Goal: Transaction & Acquisition: Purchase product/service

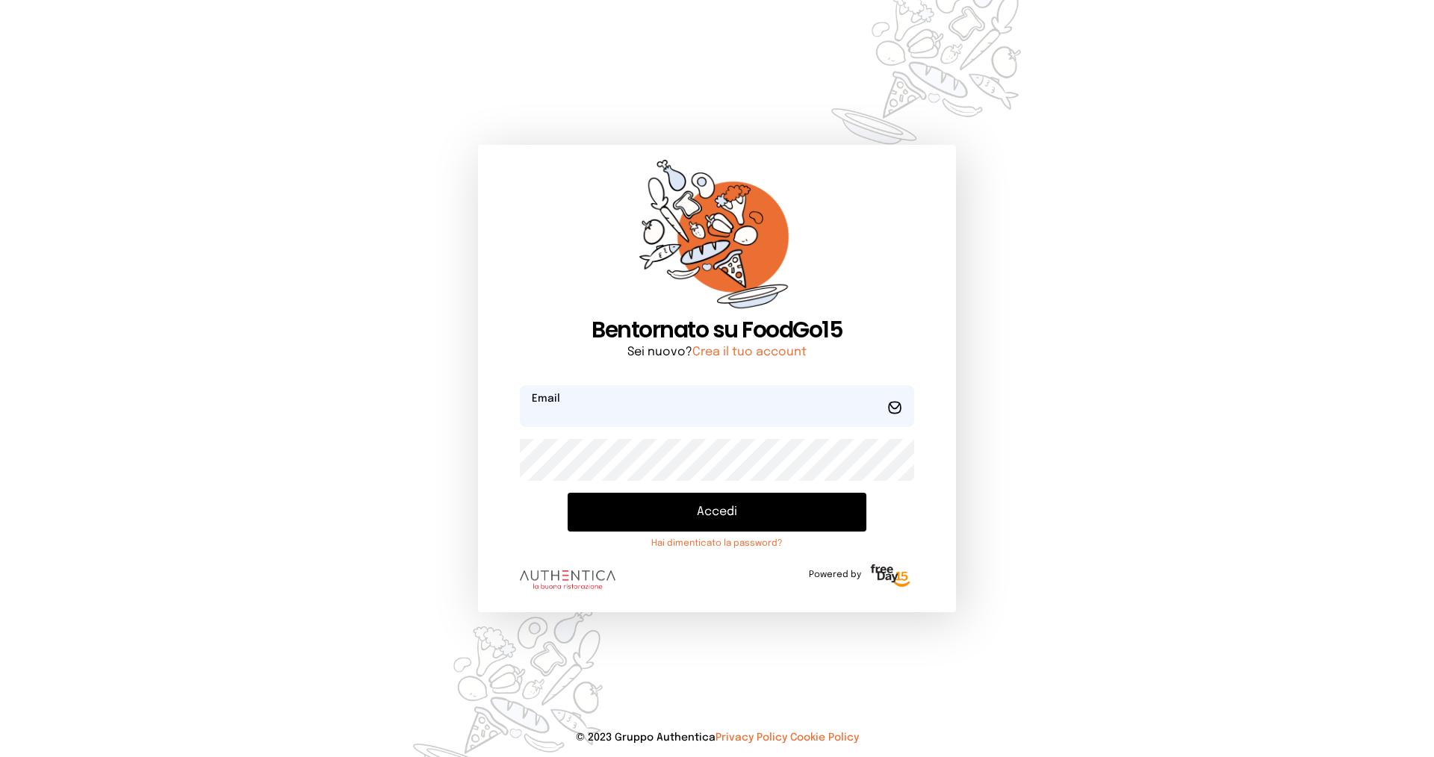
type input "**********"
click at [612, 507] on button "Accedi" at bounding box center [717, 512] width 299 height 39
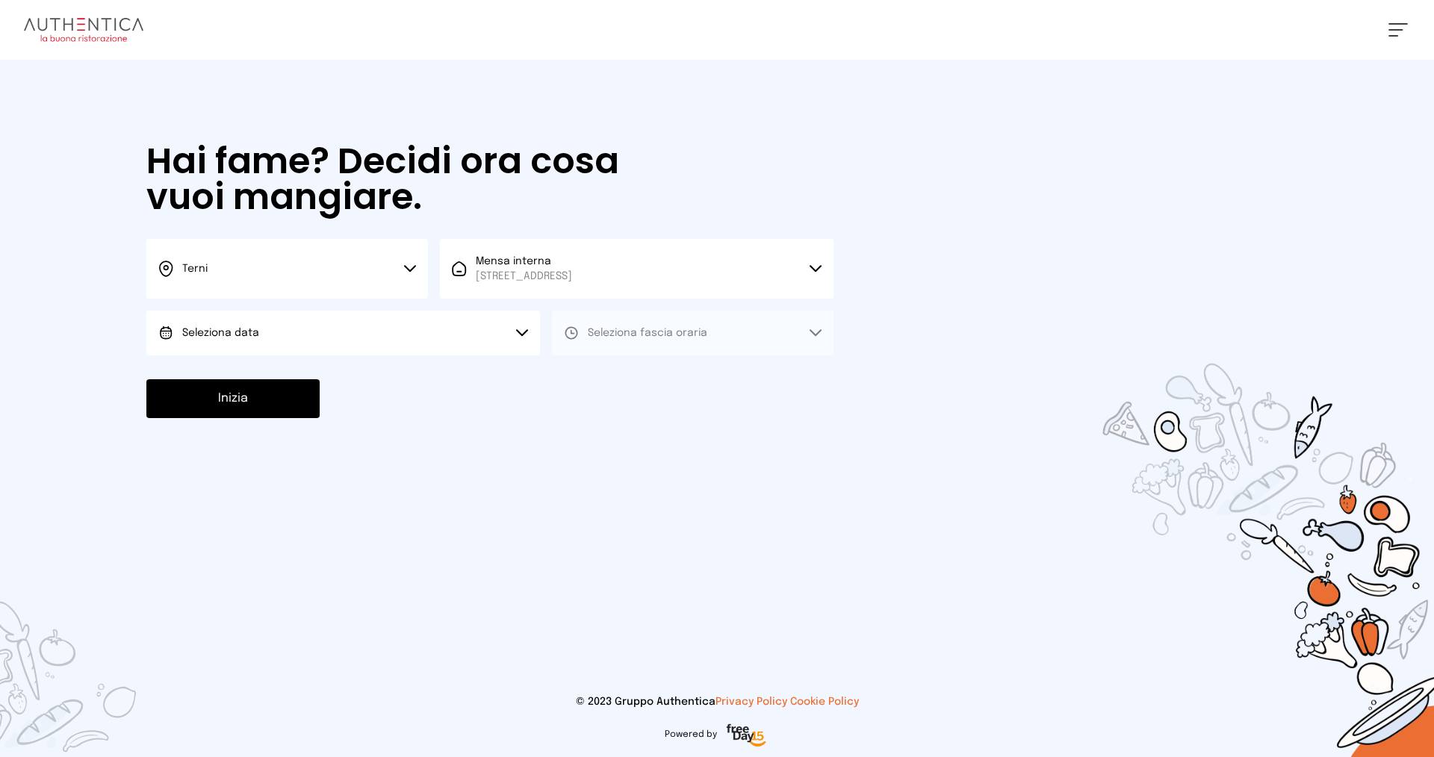
click at [431, 331] on button "Seleziona data" at bounding box center [343, 333] width 394 height 45
click at [387, 362] on li "[DATE], [DATE]" at bounding box center [343, 375] width 394 height 39
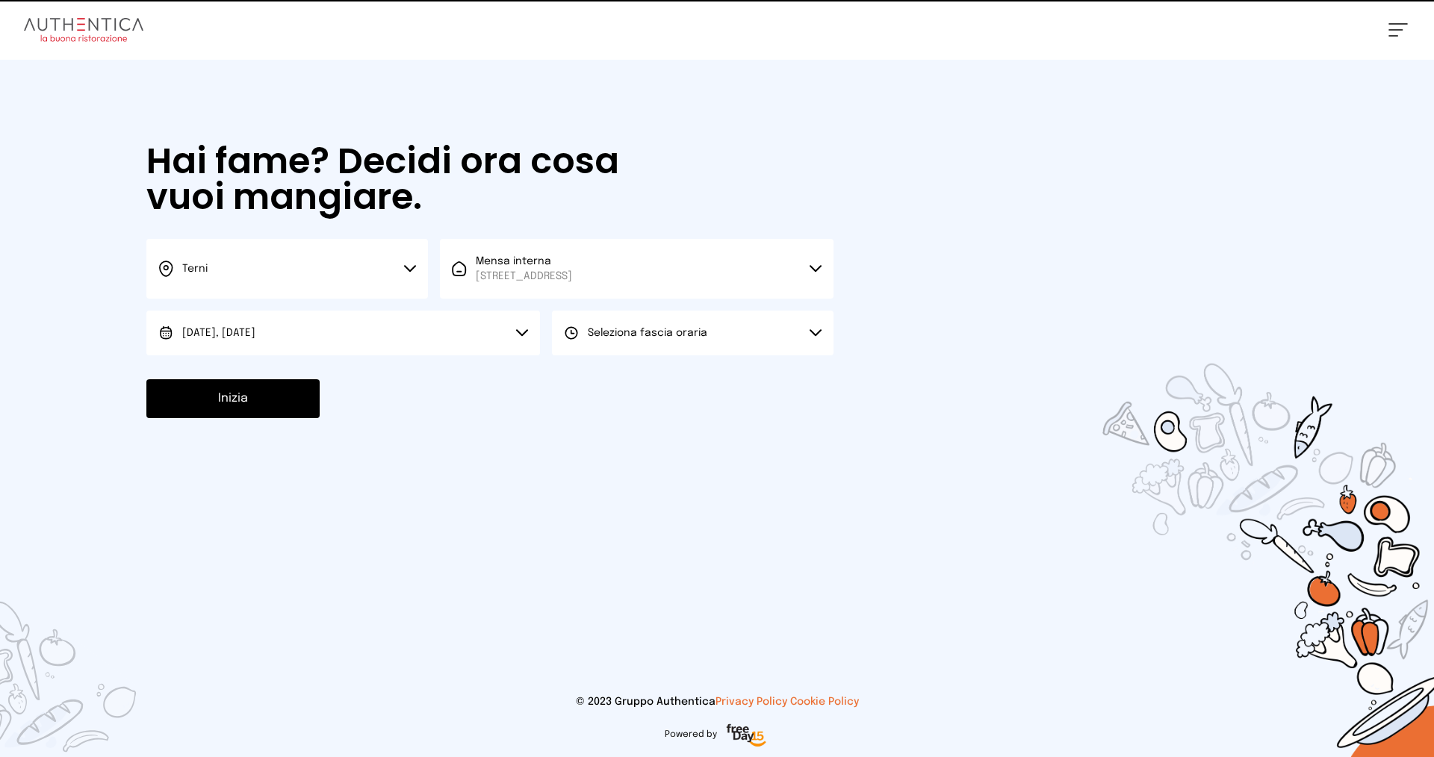
click at [606, 341] on button "Seleziona fascia oraria" at bounding box center [693, 333] width 282 height 45
click at [608, 373] on span "Pranzo" at bounding box center [606, 374] width 36 height 15
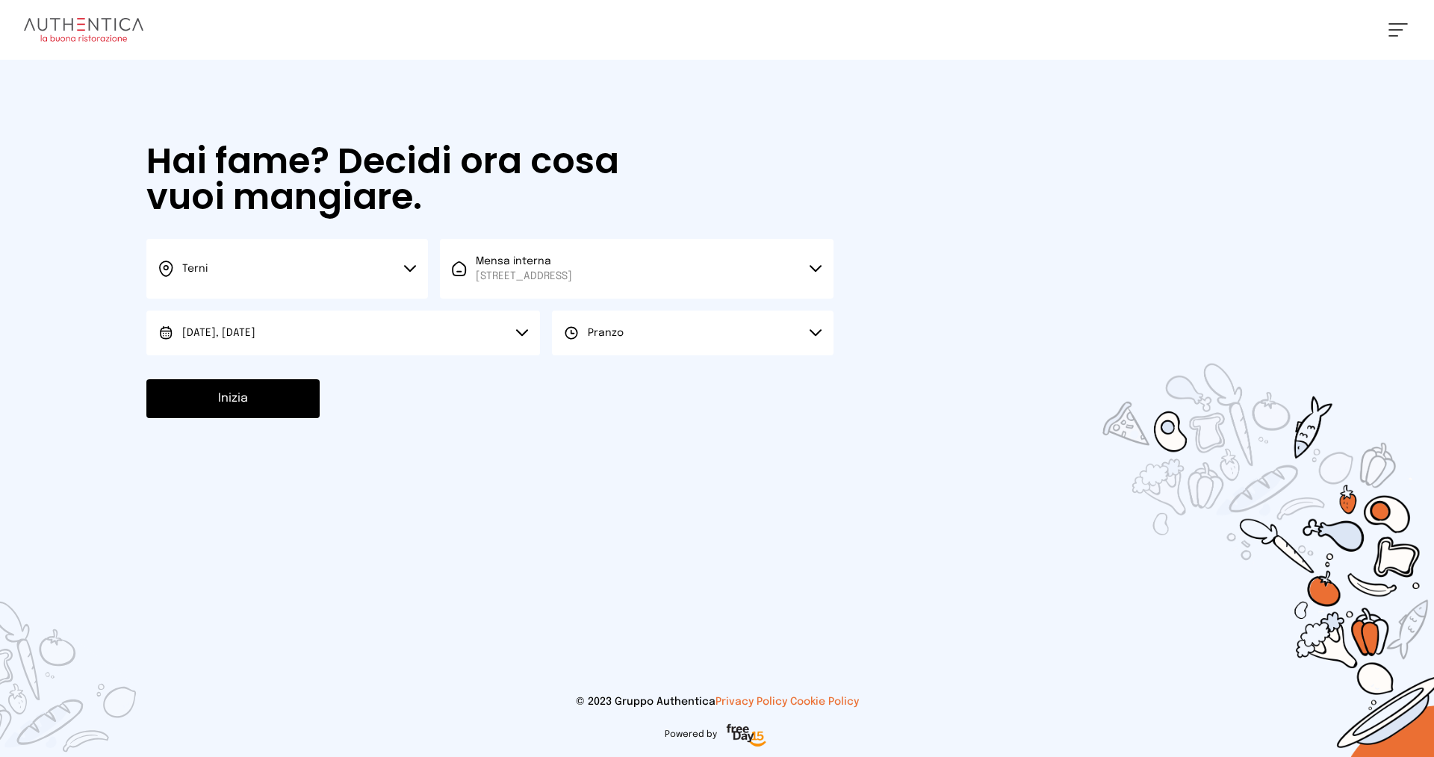
click at [243, 394] on button "Inizia" at bounding box center [232, 398] width 173 height 39
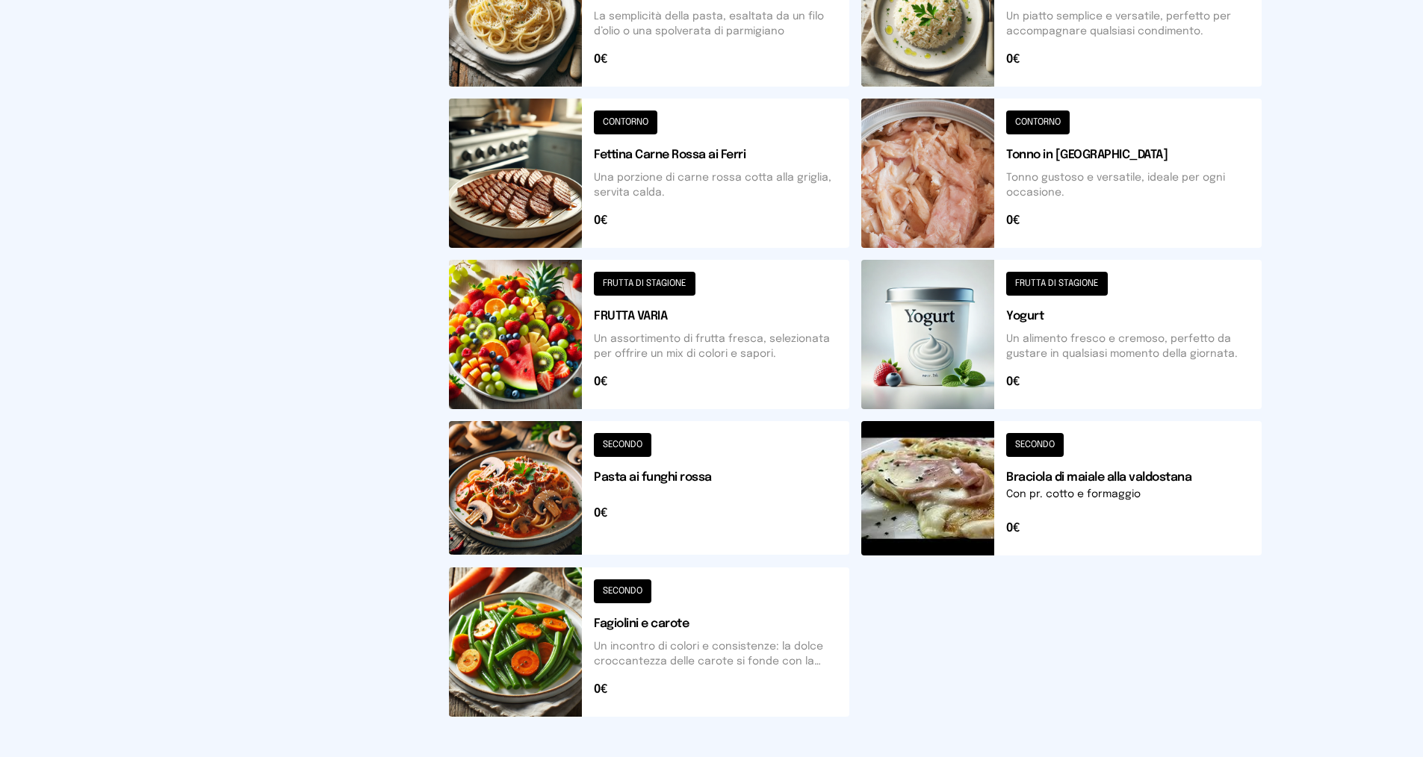
scroll to position [448, 0]
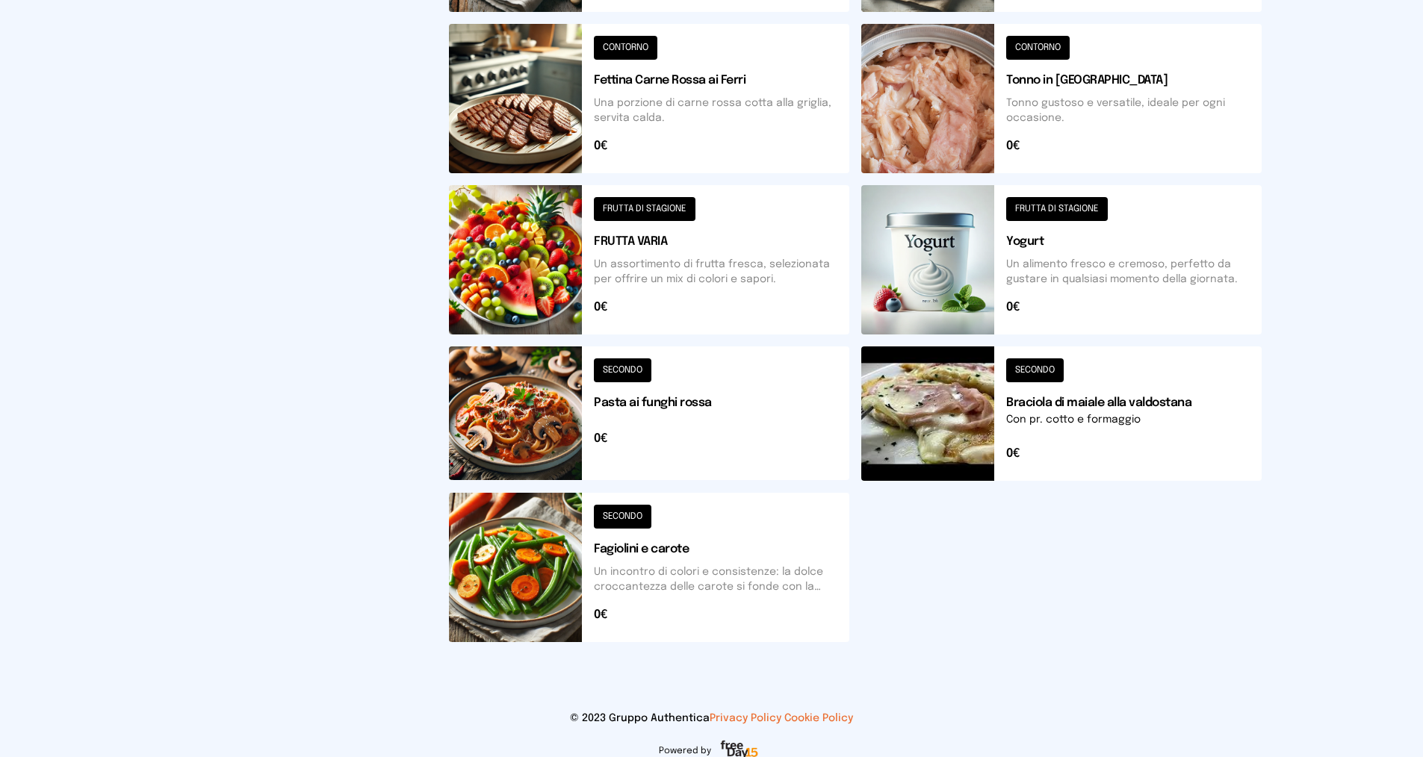
click at [710, 583] on button at bounding box center [649, 567] width 400 height 149
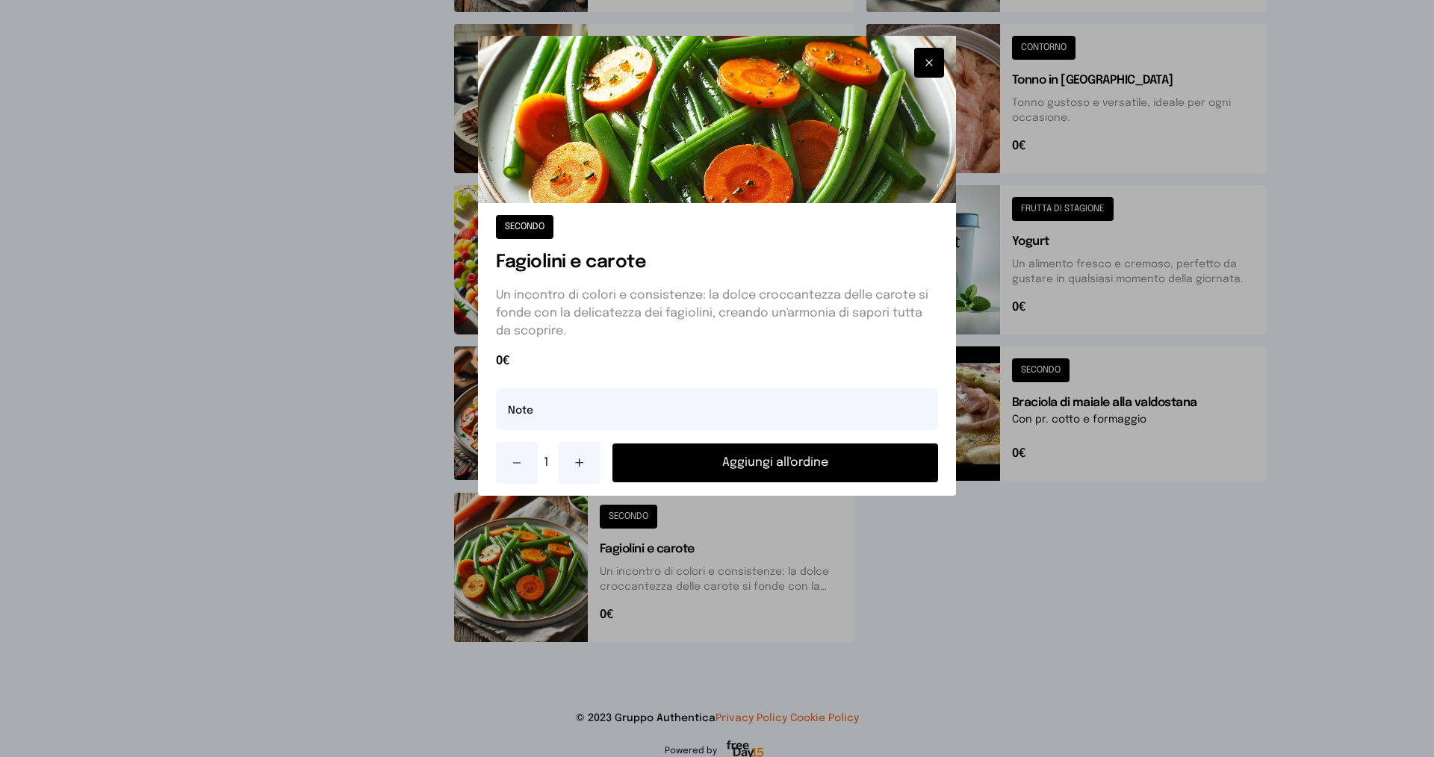
click at [702, 459] on button "Aggiungi all'ordine" at bounding box center [775, 463] width 326 height 39
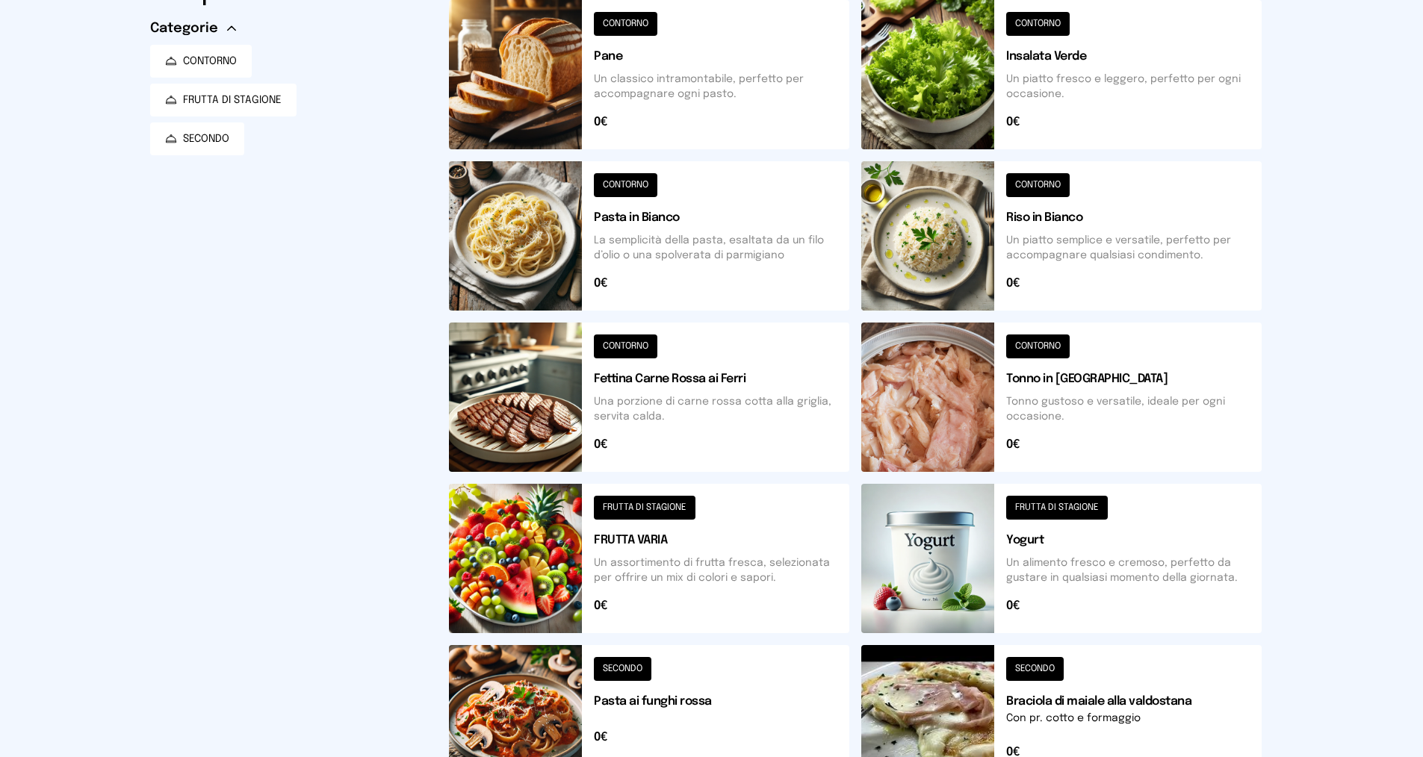
scroll to position [0, 0]
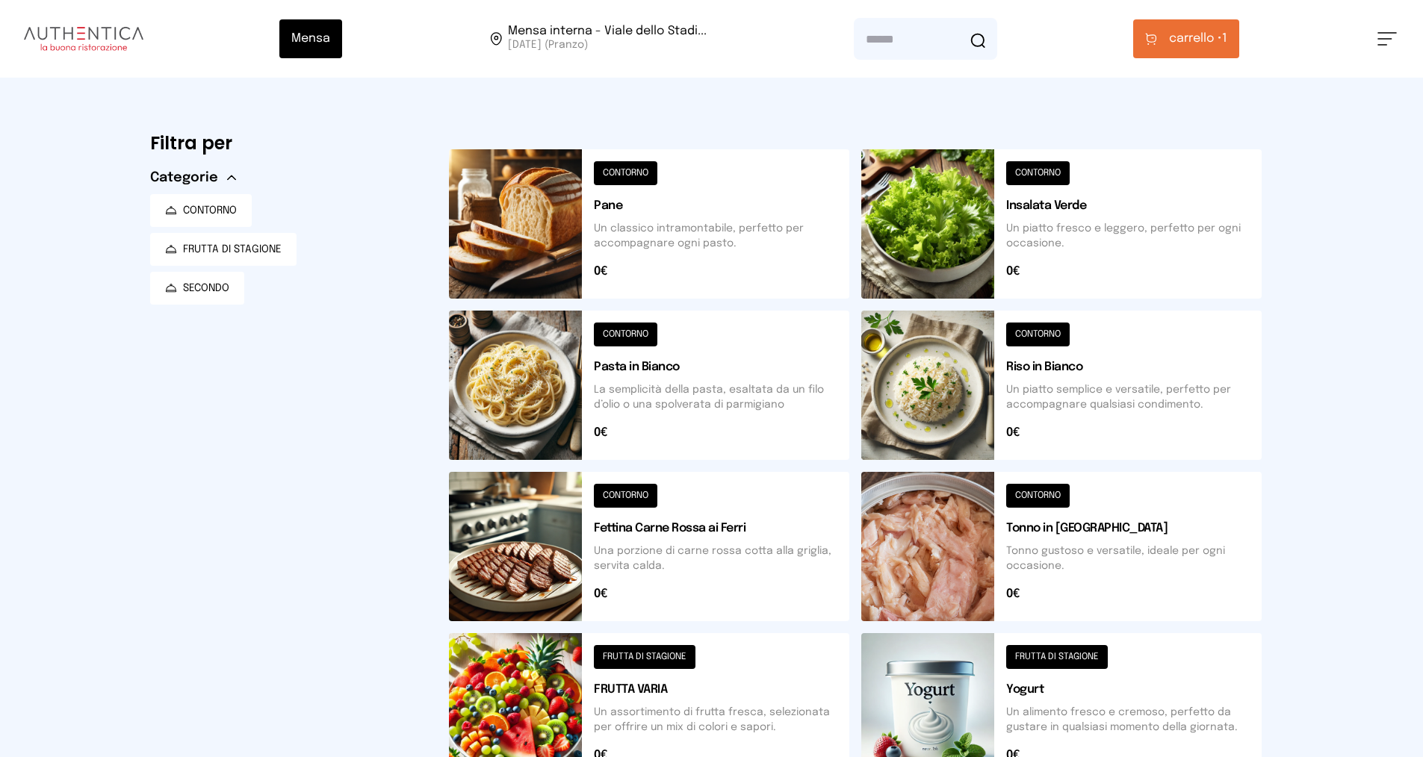
click at [705, 385] on button at bounding box center [649, 385] width 400 height 149
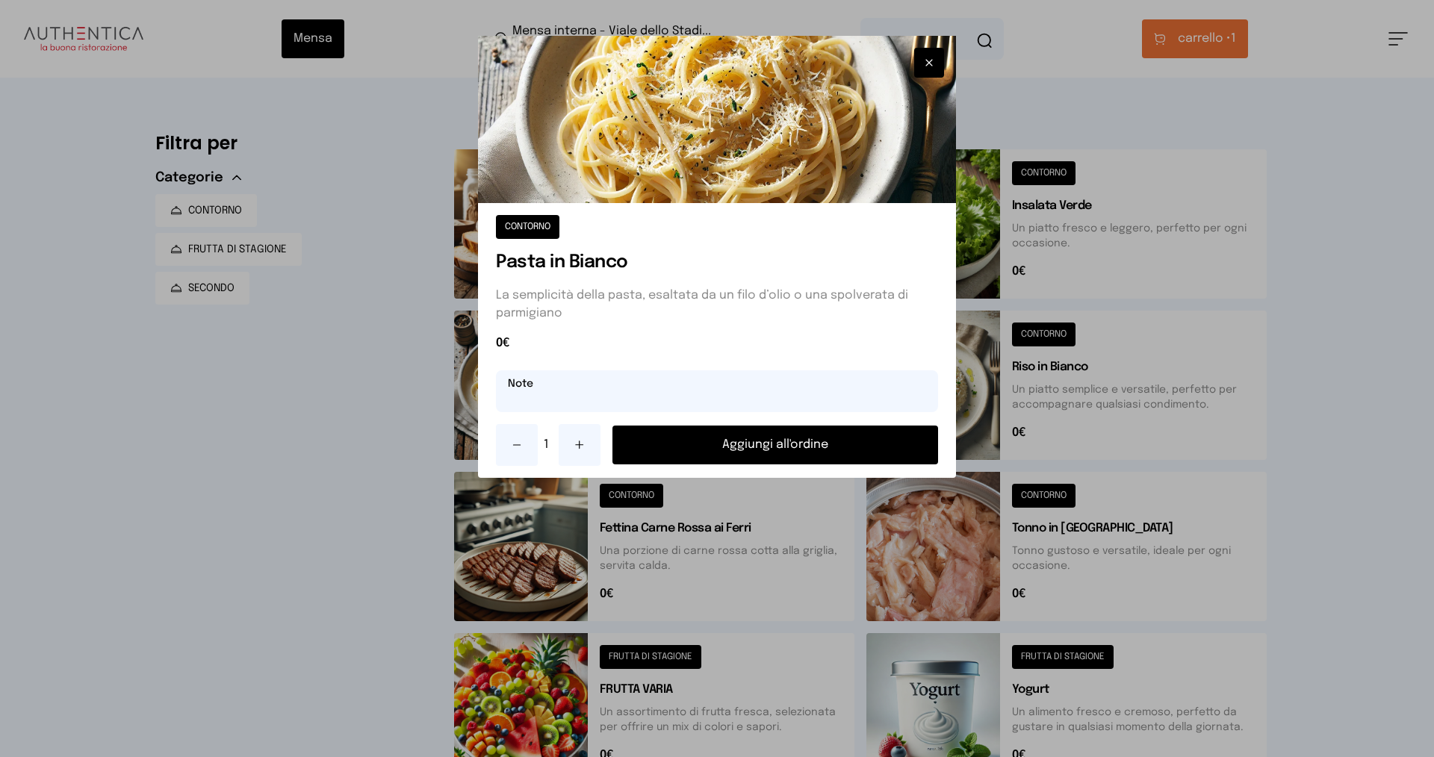
click at [706, 385] on input "text" at bounding box center [717, 391] width 442 height 42
type input "**********"
click at [728, 432] on button "Aggiungi all'ordine" at bounding box center [775, 445] width 326 height 39
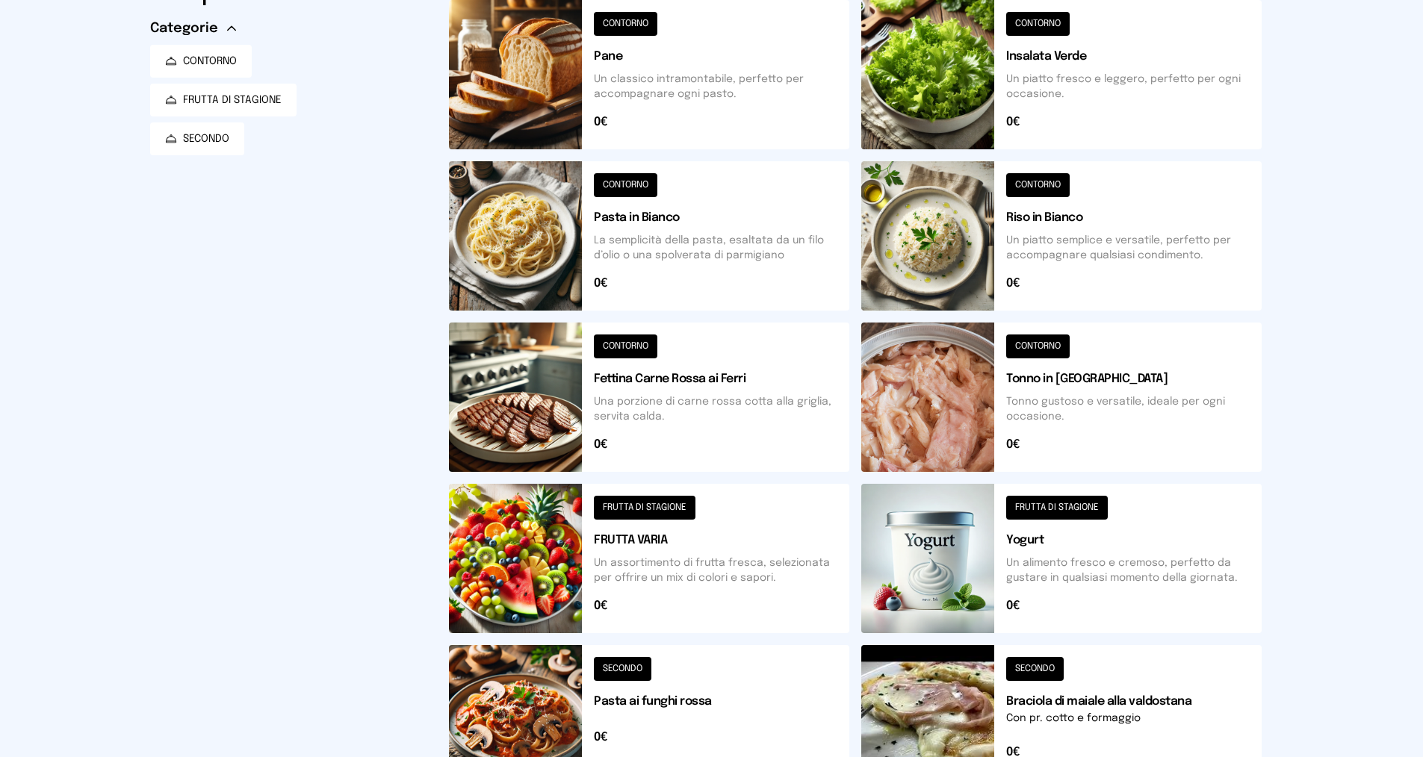
scroll to position [299, 0]
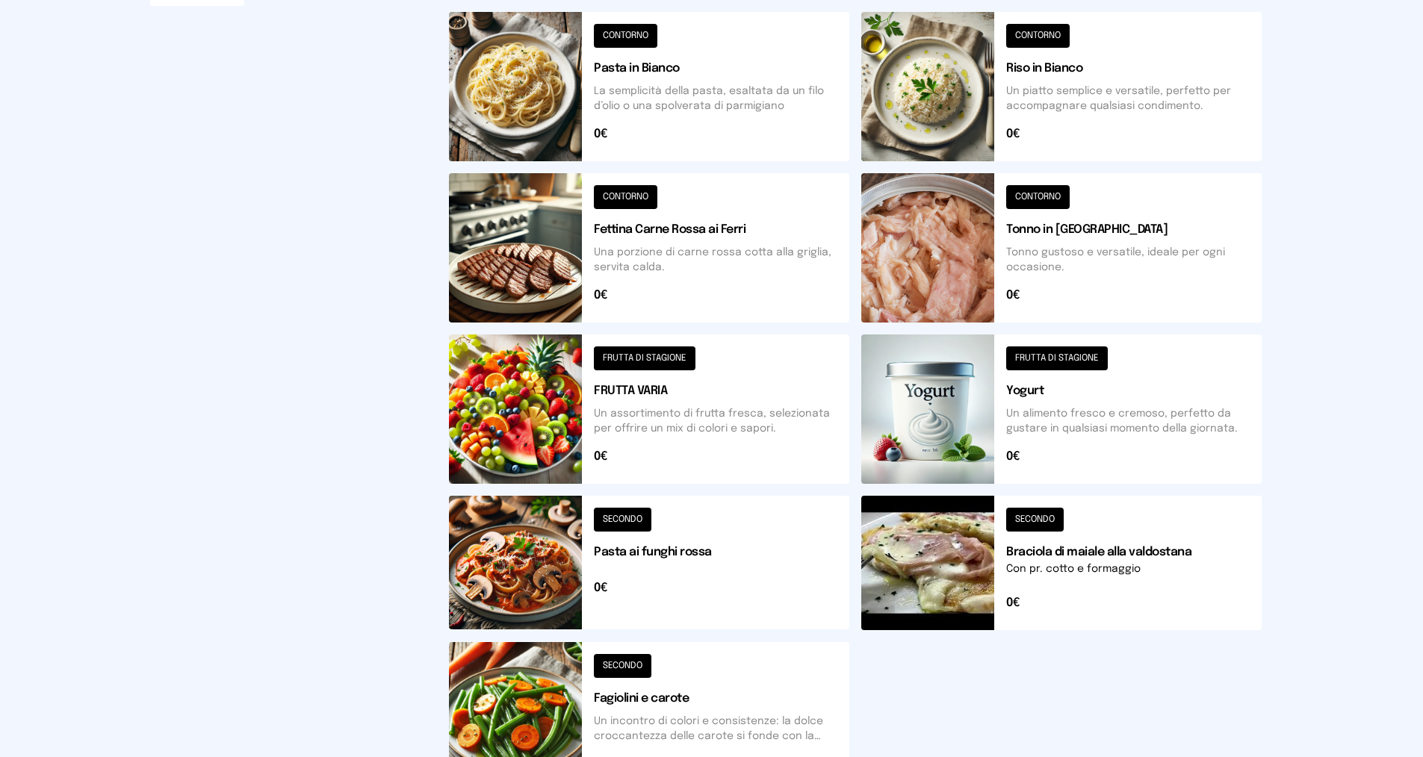
click at [723, 415] on button at bounding box center [649, 409] width 400 height 149
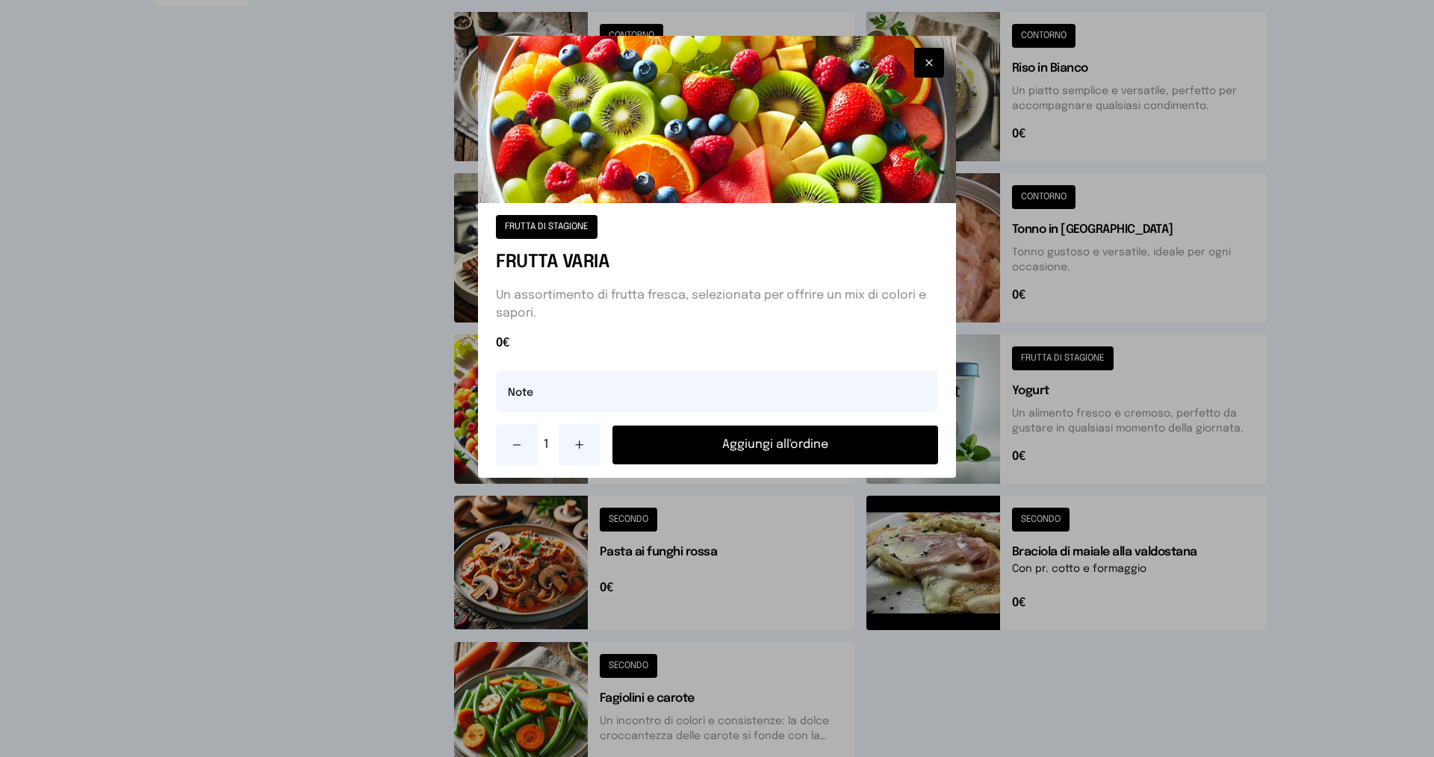
click at [582, 450] on icon at bounding box center [580, 445] width 12 height 12
click at [685, 438] on button "Aggiungi all'ordine" at bounding box center [775, 445] width 326 height 39
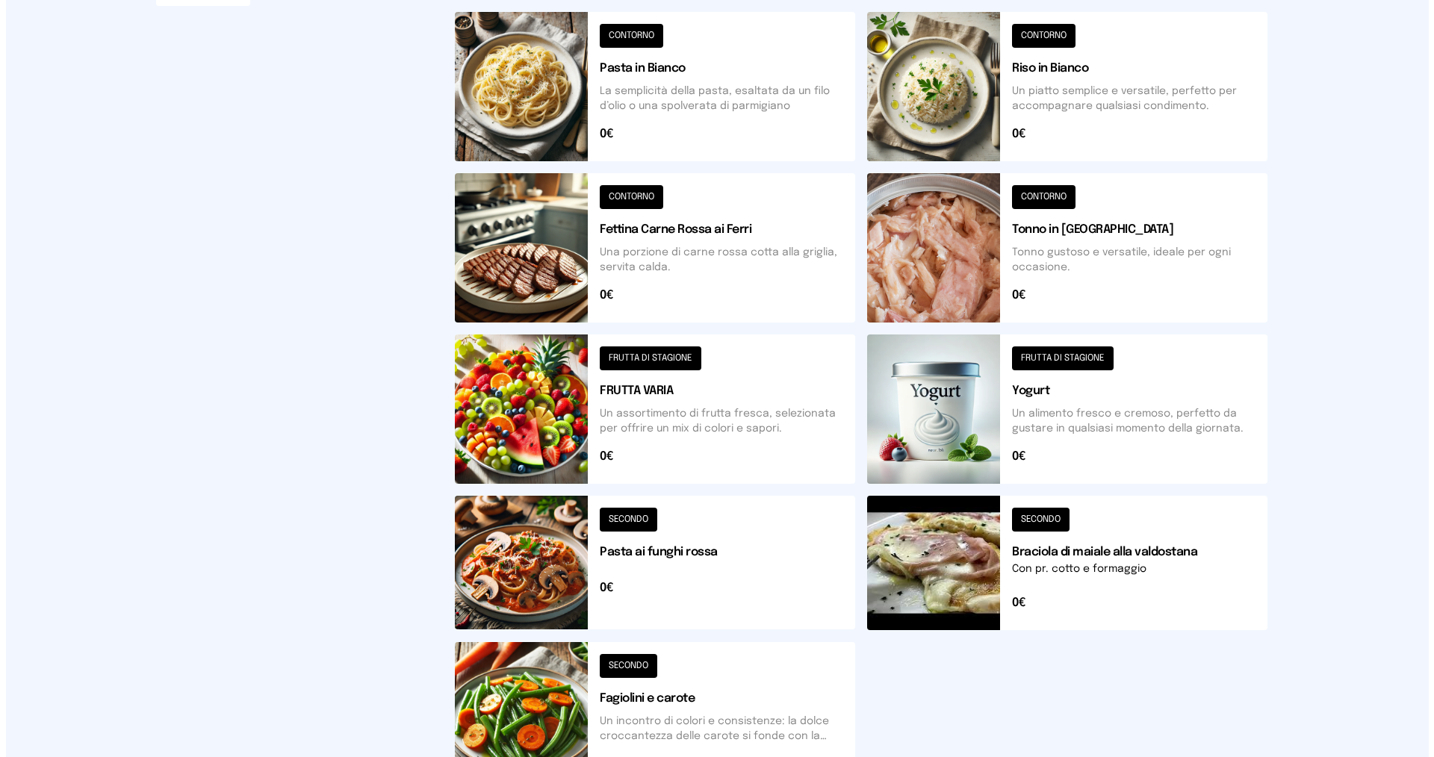
scroll to position [0, 0]
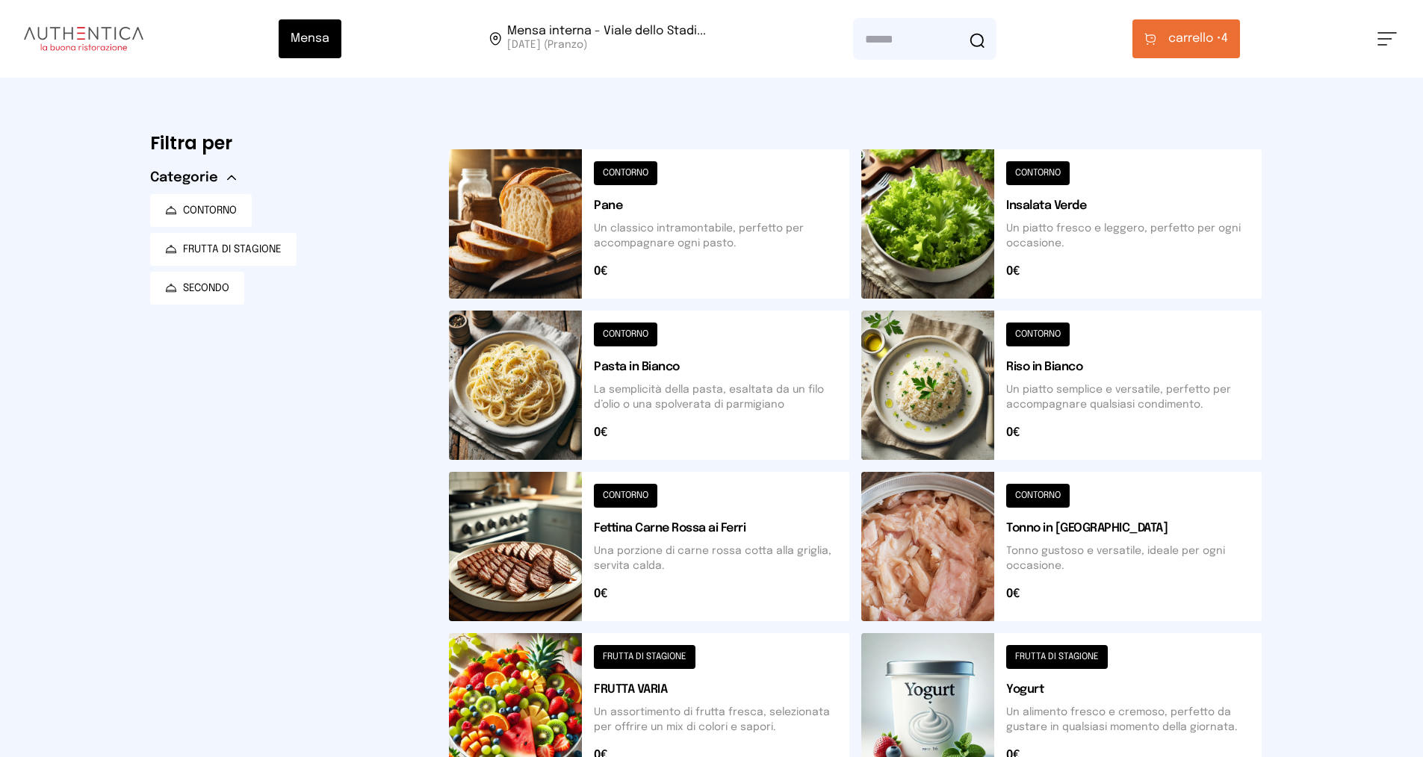
click at [1162, 46] on button "carrello • 4" at bounding box center [1186, 38] width 108 height 39
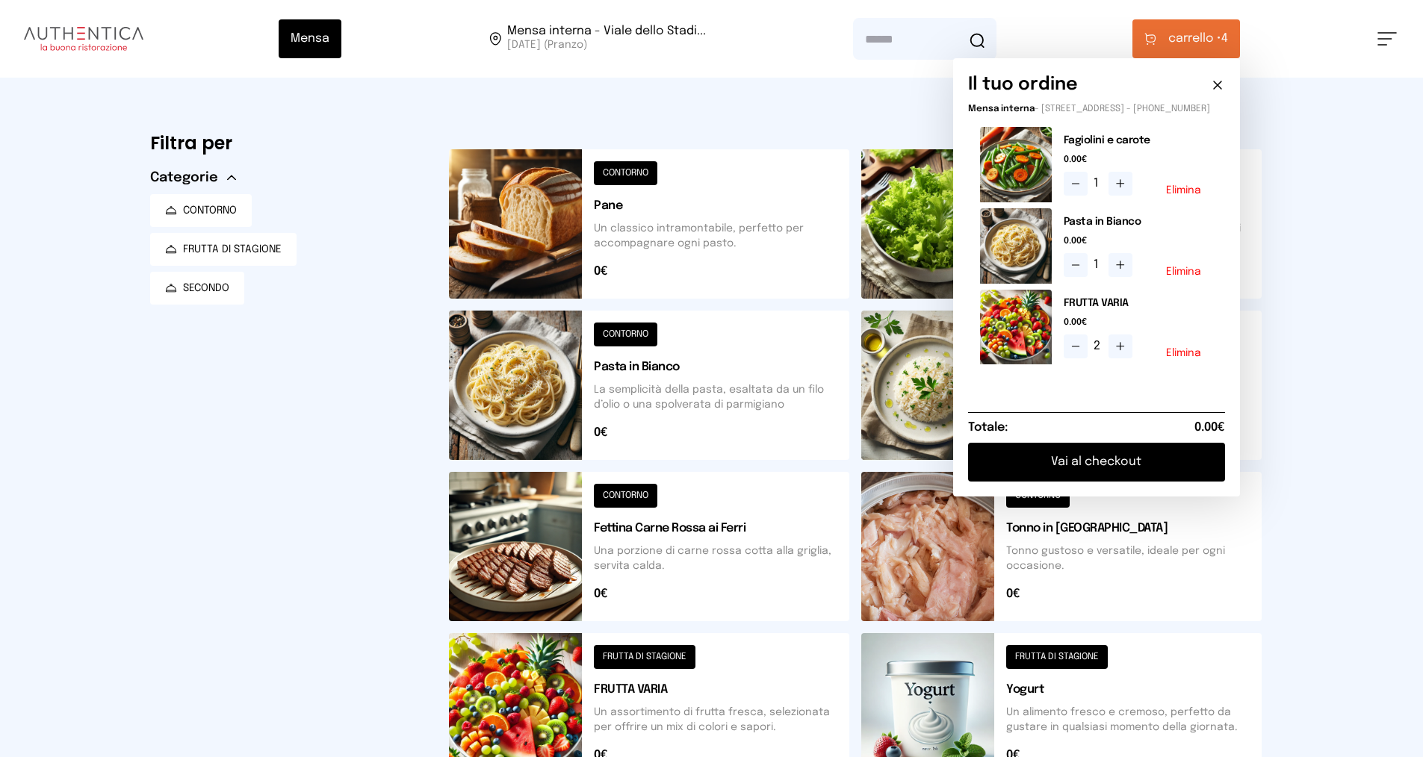
click at [1111, 497] on div "Il tuo ordine Mensa interna - [STREET_ADDRESS] - [PHONE_NUMBER] Fagiolini e car…" at bounding box center [1096, 277] width 287 height 438
click at [1111, 472] on button "Vai al checkout" at bounding box center [1096, 462] width 257 height 39
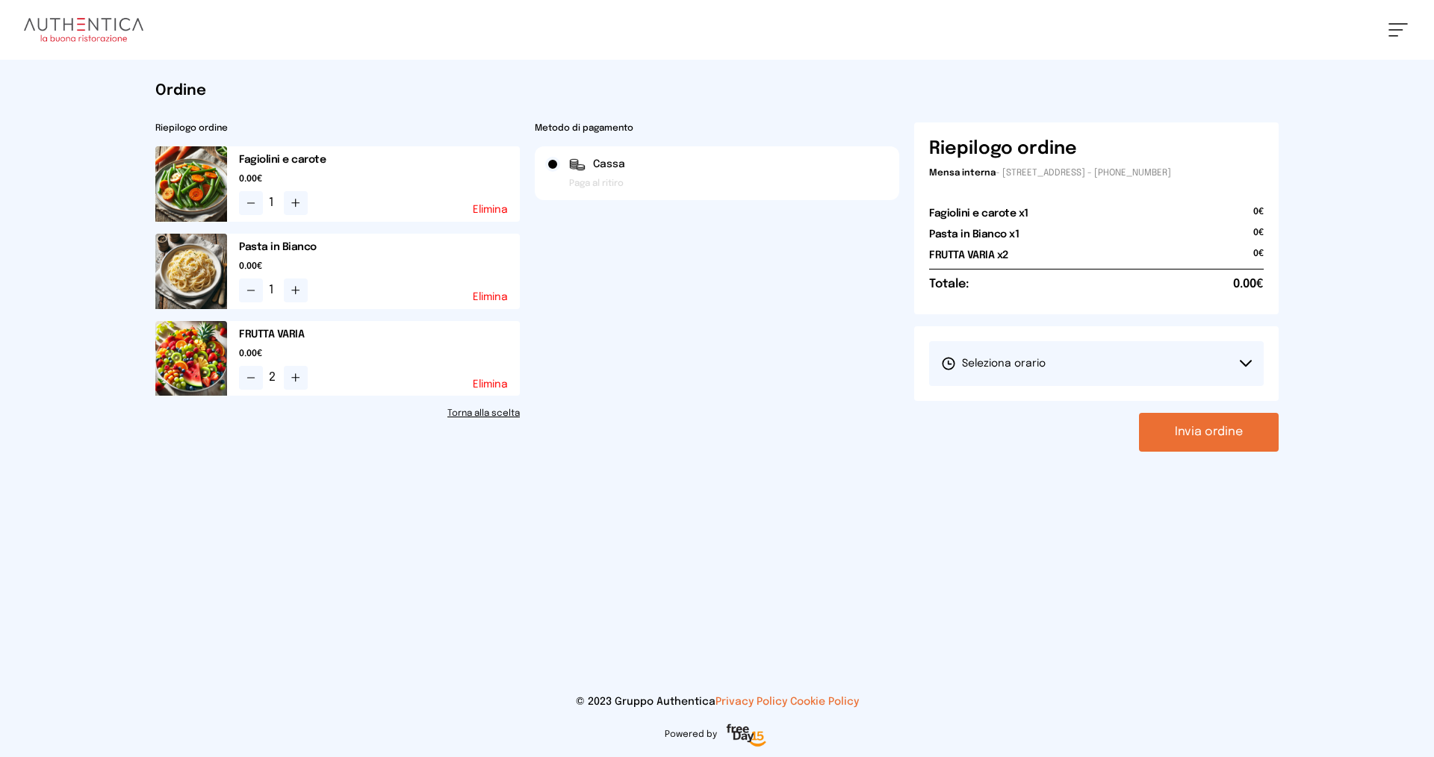
click at [1068, 365] on button "Seleziona orario" at bounding box center [1096, 363] width 335 height 45
click at [1066, 393] on li "1° Turno (13:00 - 15:00)" at bounding box center [1096, 405] width 335 height 39
click at [1139, 410] on div "Riepilogo ordine Mensa interna - [STREET_ADDRESS] - [PHONE_NUMBER] Fagiolini e …" at bounding box center [1096, 286] width 364 height 329
click at [1165, 440] on button "Invia ordine" at bounding box center [1209, 432] width 140 height 39
